Goal: Task Accomplishment & Management: Manage account settings

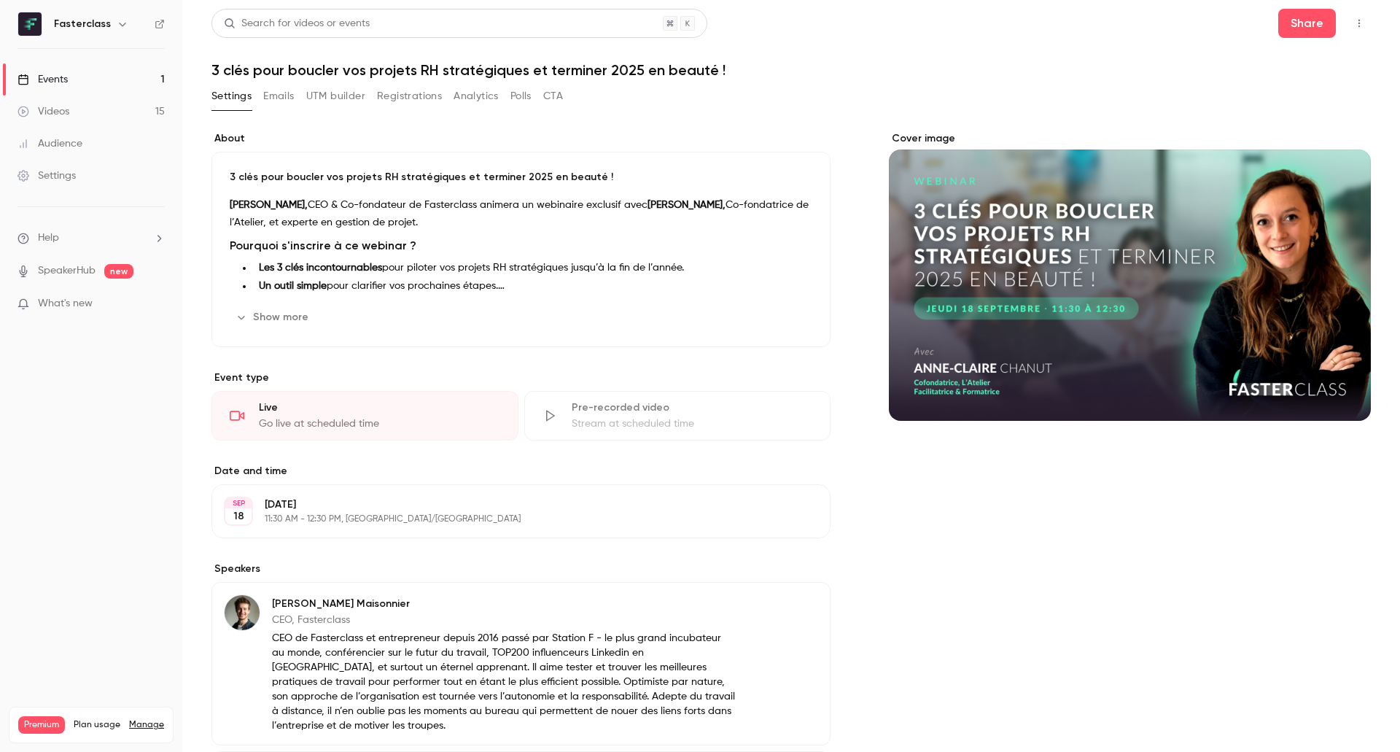
click at [414, 97] on button "Registrations" at bounding box center [409, 96] width 65 height 23
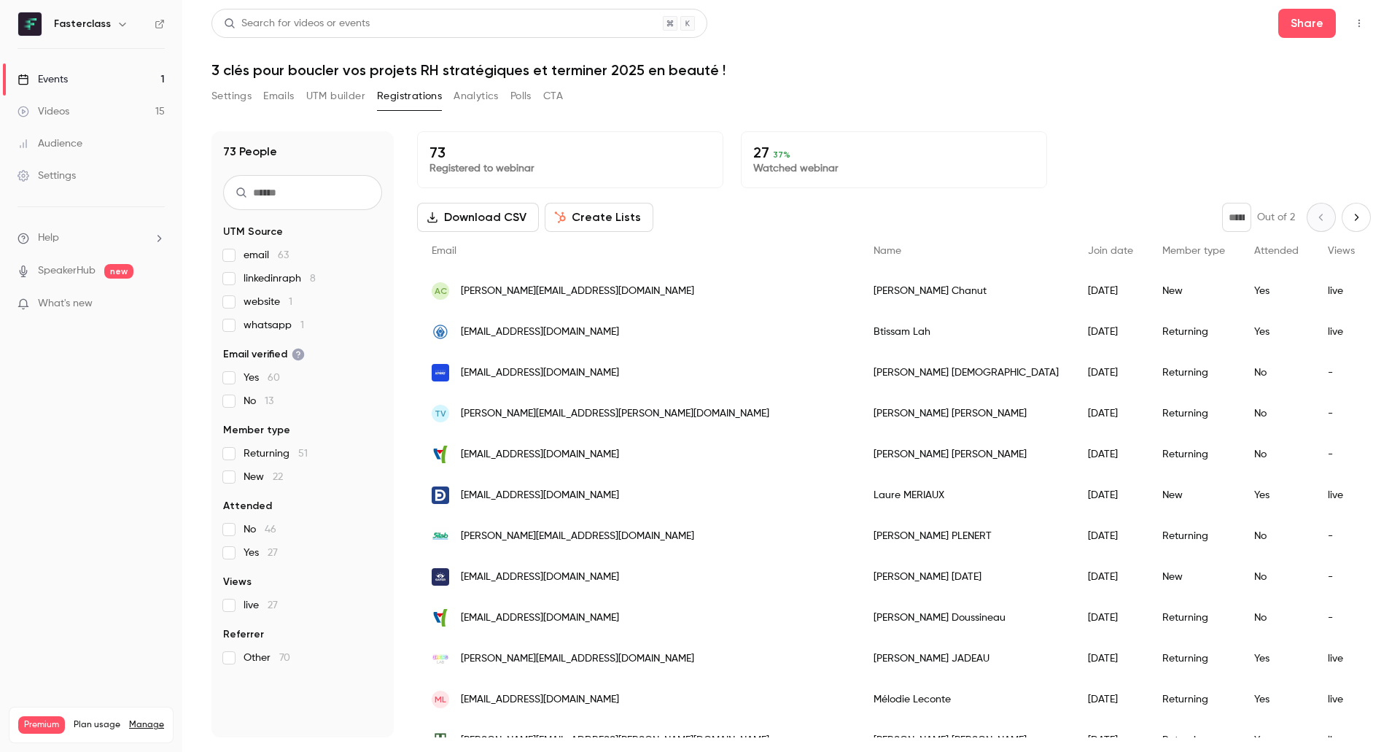
click at [285, 103] on button "Emails" at bounding box center [278, 96] width 31 height 23
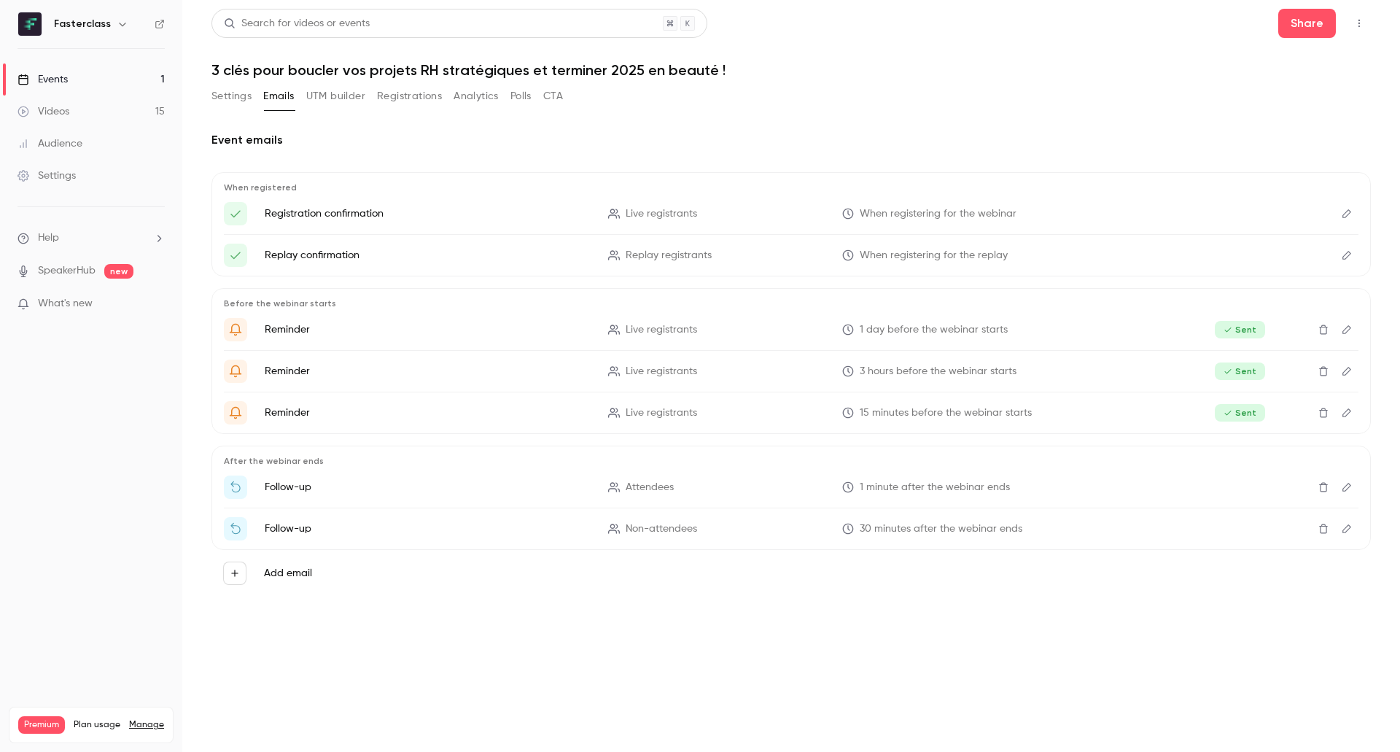
click at [343, 101] on button "UTM builder" at bounding box center [335, 96] width 59 height 23
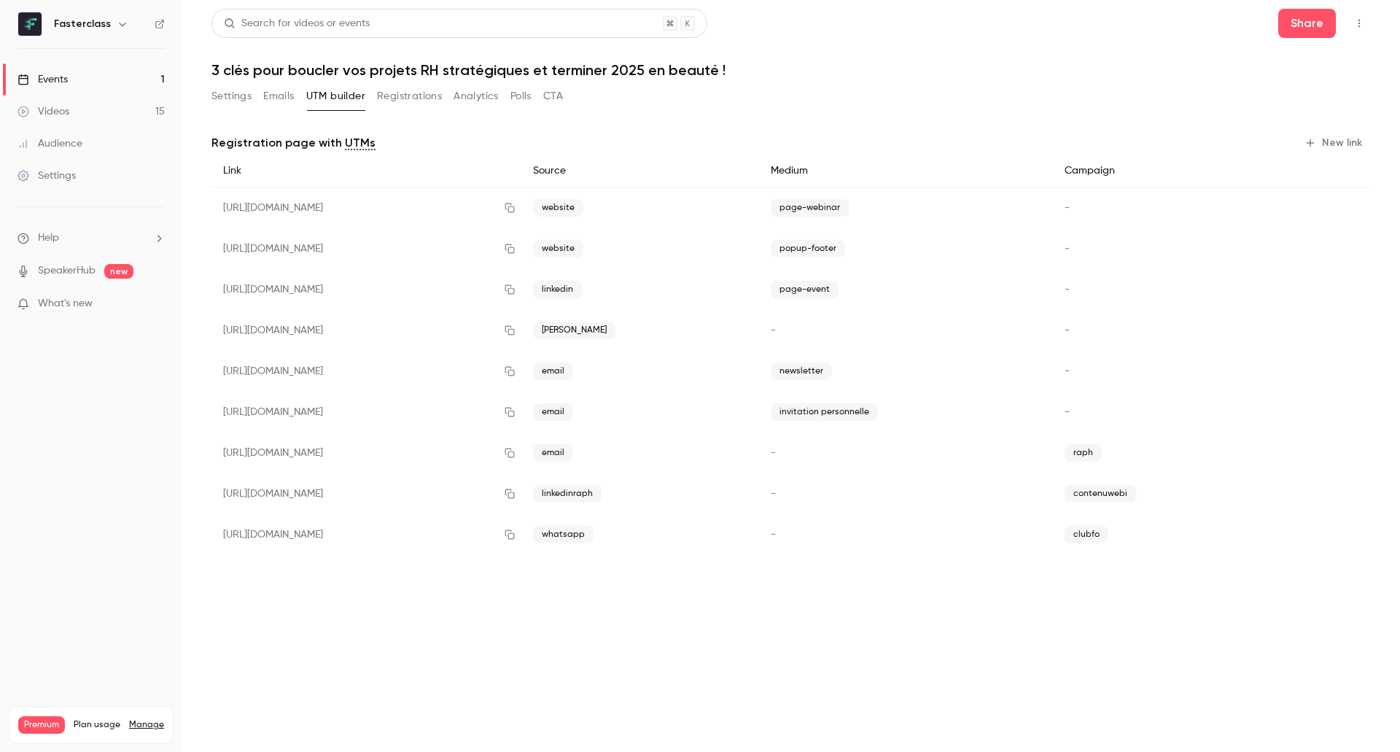
click at [482, 98] on button "Analytics" at bounding box center [476, 96] width 45 height 23
